Goal: Information Seeking & Learning: Learn about a topic

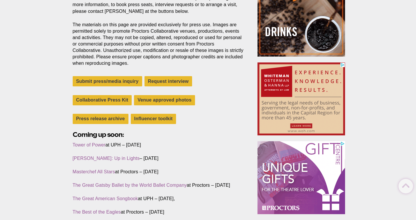
scroll to position [166, 0]
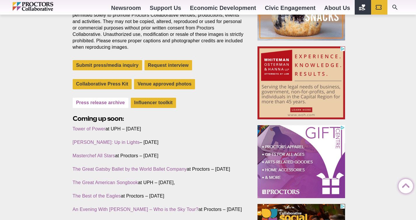
click at [106, 103] on link "Press release archive" at bounding box center [101, 103] width 56 height 10
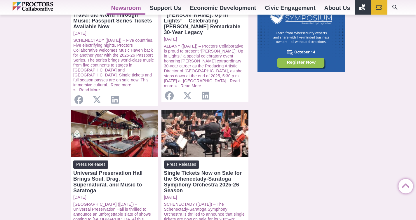
scroll to position [547, 0]
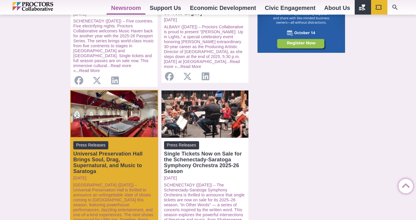
click at [94, 151] on div "Universal Preservation Hall Brings Soul, Drag, Supernatural, and Music to Sarat…" at bounding box center [114, 162] width 82 height 23
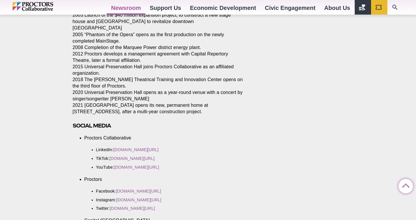
scroll to position [989, 0]
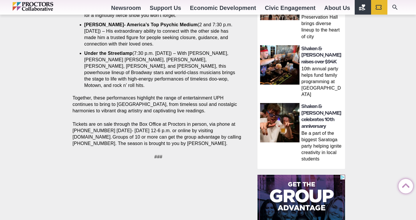
scroll to position [326, 0]
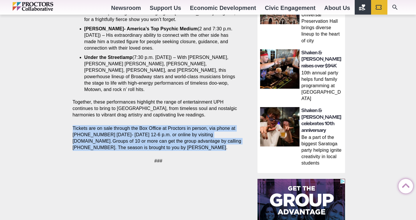
drag, startPoint x: 201, startPoint y: 140, endPoint x: 71, endPoint y: 122, distance: 130.7
click at [72, 123] on section "Share Share on Facebook Share on Twitter/X Copy Link [GEOGRAPHIC_DATA] ([DATE])…" at bounding box center [160, 33] width 184 height 275
copy p "Tickets are on sale through the Box Office at Proctors in person, via phone at …"
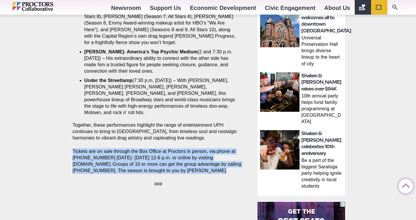
scroll to position [304, 0]
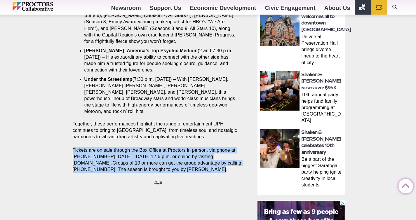
copy p "Tickets are on sale through the Box Office at Proctors in person, via phone at …"
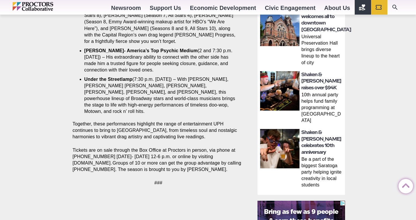
click at [385, 94] on div "Press Releases * Universal Preservation Hall Universal Preservation Hall Brings…" at bounding box center [208, 95] width 416 height 686
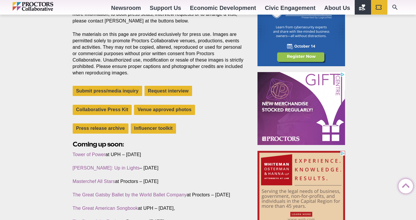
scroll to position [139, 0]
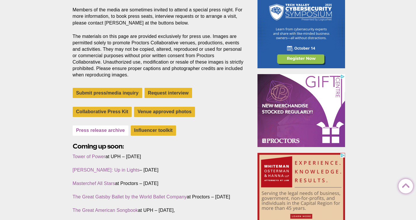
click at [103, 131] on link "Press release archive" at bounding box center [101, 131] width 56 height 10
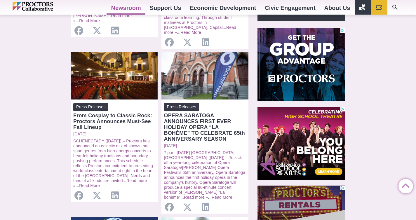
scroll to position [264, 0]
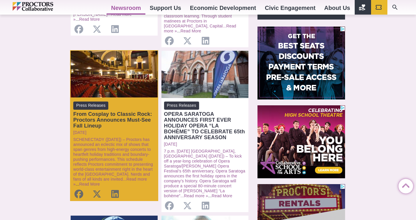
click at [118, 112] on div "From Cosplay to Classic Rock: Proctors Announces Must-See Fall Lineup" at bounding box center [114, 120] width 82 height 18
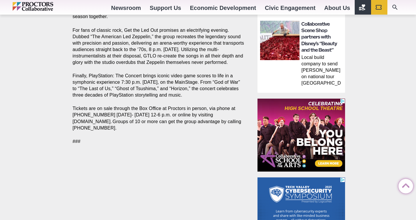
scroll to position [428, 0]
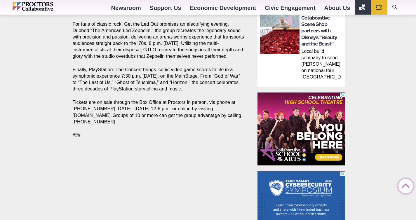
drag, startPoint x: 129, startPoint y: 123, endPoint x: 72, endPoint y: 103, distance: 60.5
copy p "Tickets are on sale through the Box Office at Proctors in person, via phone at …"
